Goal: Information Seeking & Learning: Compare options

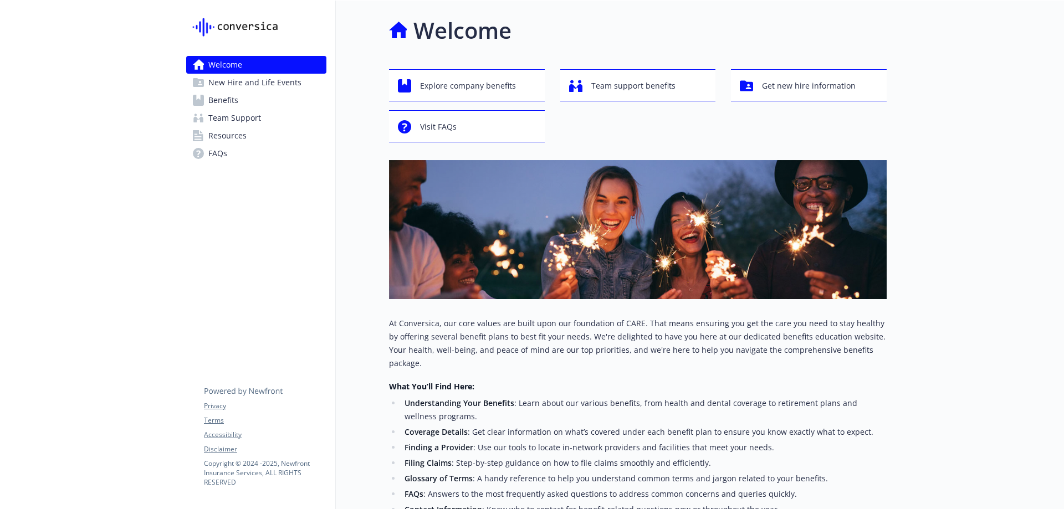
click at [242, 101] on link "Benefits" at bounding box center [256, 100] width 140 height 18
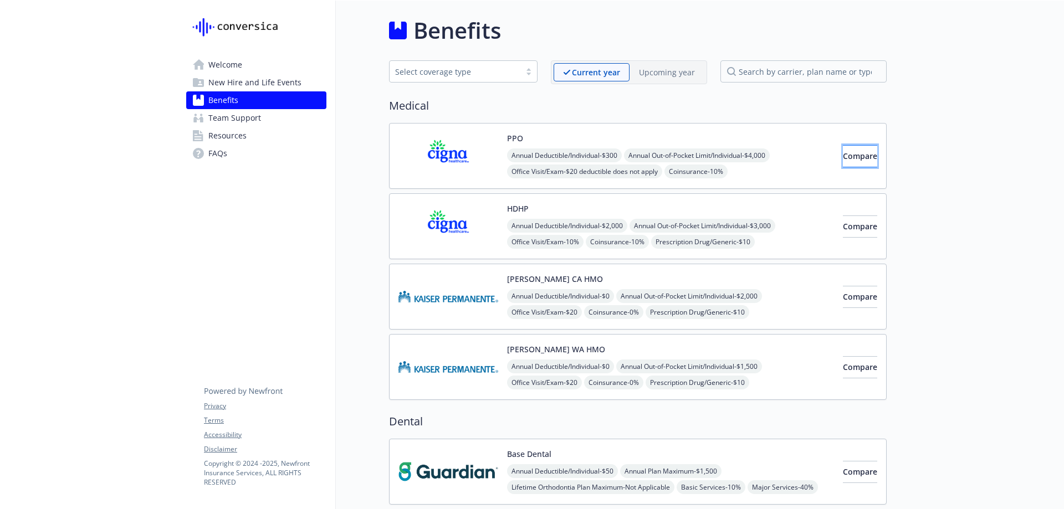
click at [843, 156] on button "Compare" at bounding box center [860, 156] width 34 height 22
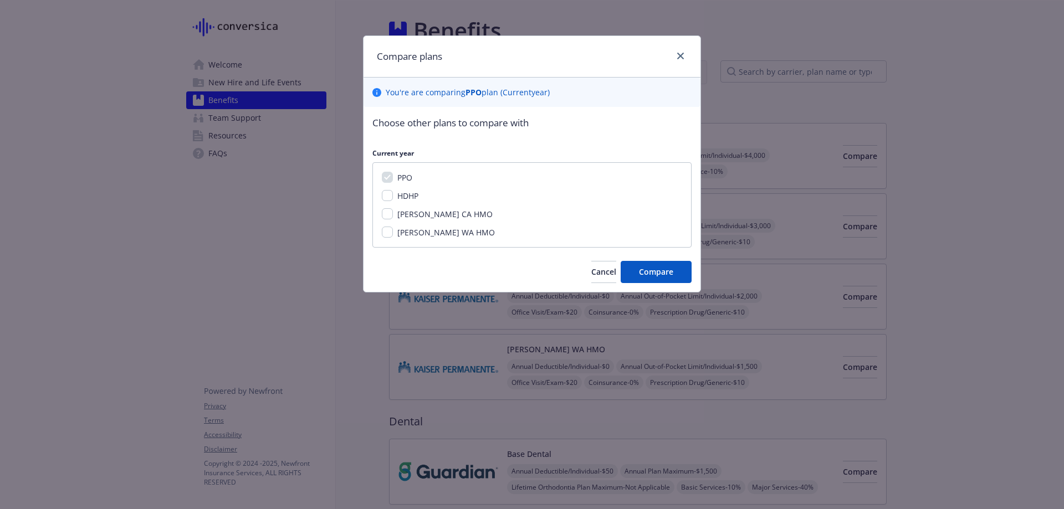
click at [397, 197] on span "HDHP" at bounding box center [407, 196] width 21 height 11
click at [393, 197] on input "HDHP" at bounding box center [387, 195] width 11 height 11
checkbox input "true"
click at [651, 277] on span "Compare" at bounding box center [656, 272] width 34 height 11
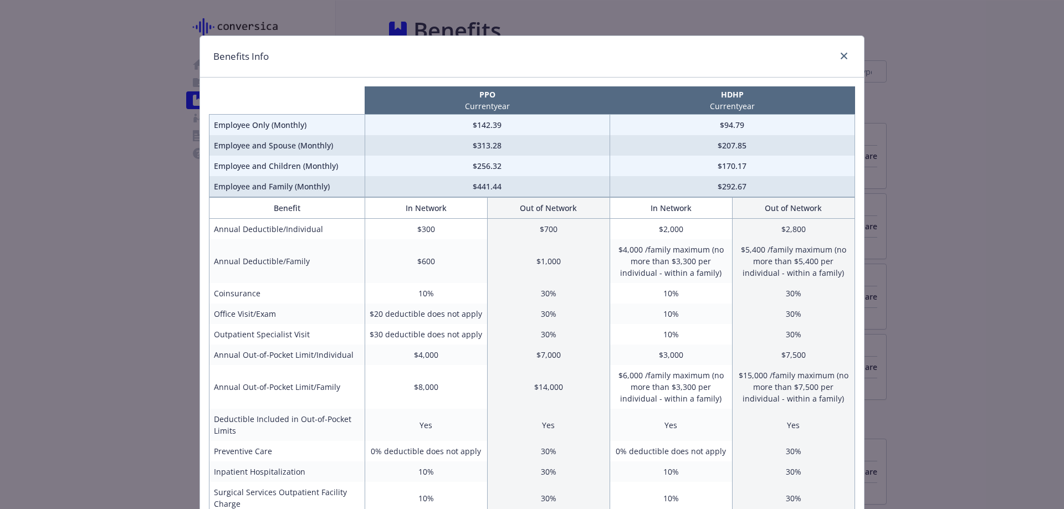
click at [94, 98] on div "Benefits Info PPO Current year HDHP Current year Employee Only (Monthly) $142.3…" at bounding box center [532, 254] width 1064 height 509
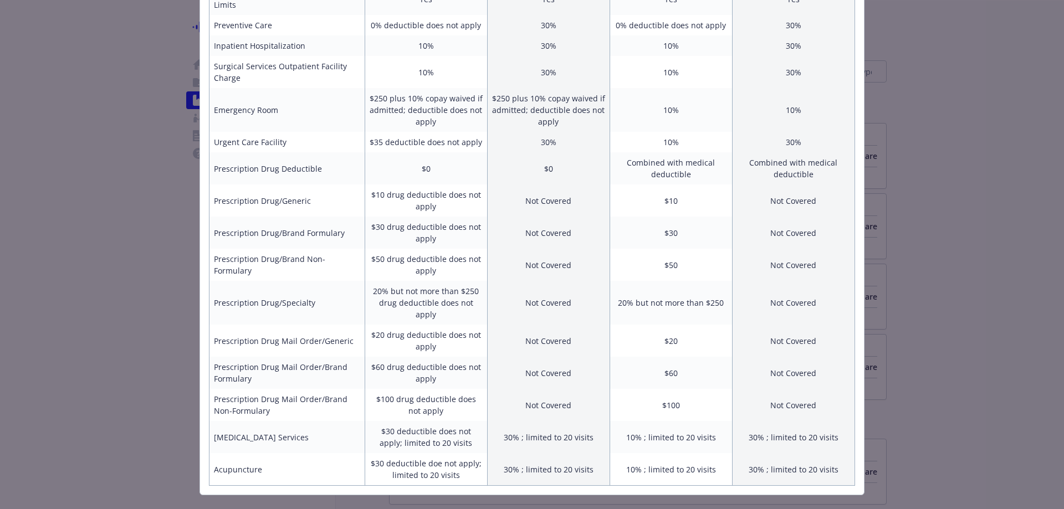
scroll to position [436, 0]
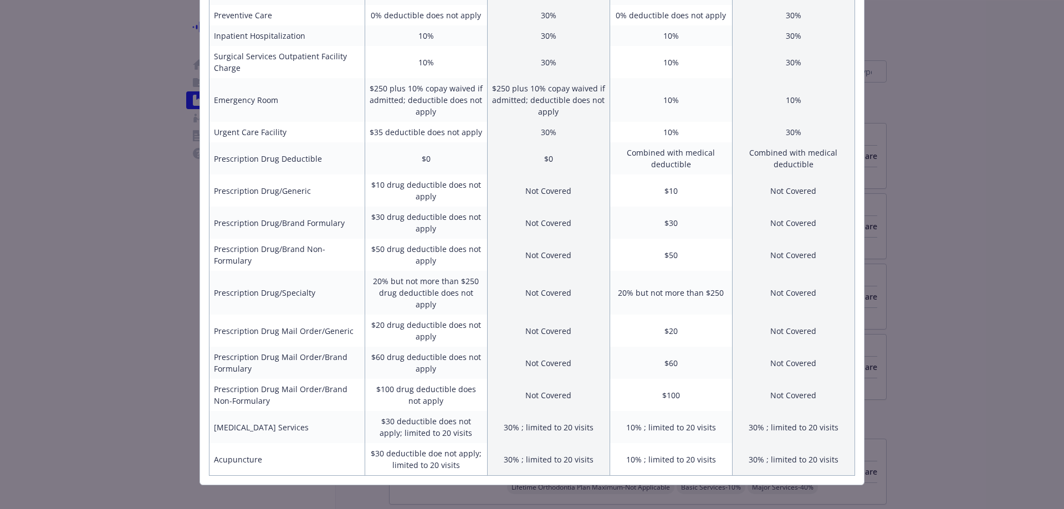
click at [99, 149] on div "Benefits Info PPO Current year HDHP Current year Employee Only (Monthly) $142.3…" at bounding box center [532, 254] width 1064 height 509
